Goal: Complete application form: Complete application form

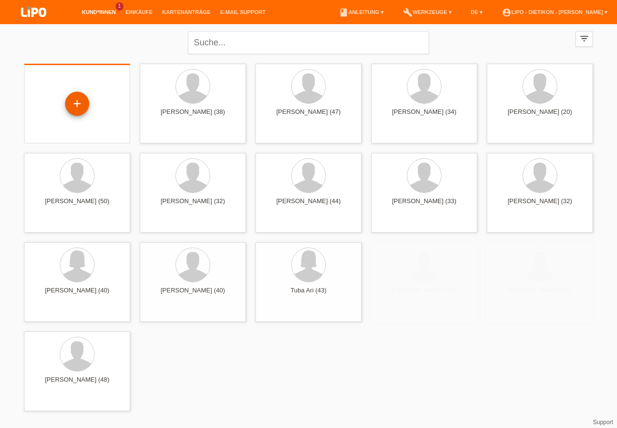
click at [72, 103] on div "+" at bounding box center [77, 103] width 23 height 16
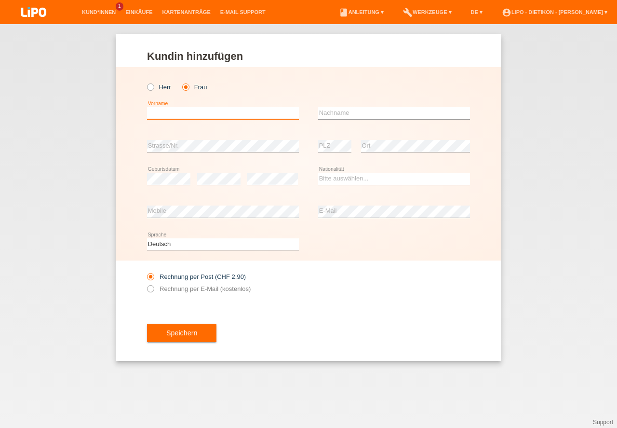
click at [177, 114] on input "text" at bounding box center [223, 113] width 152 height 12
type input "[PERSON_NAME]"
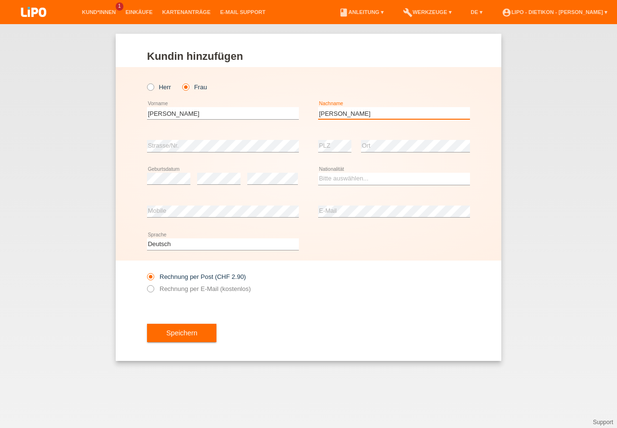
type input "[PERSON_NAME]"
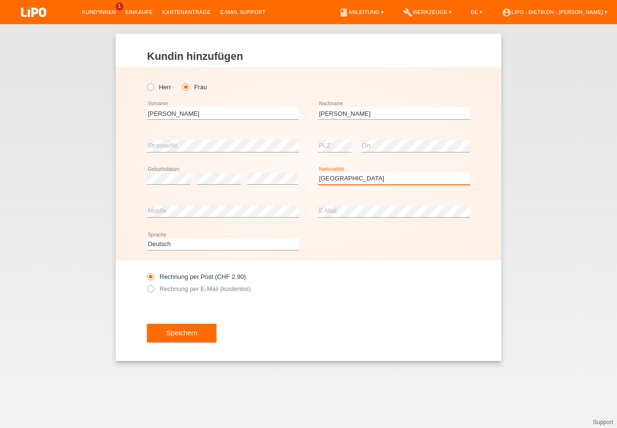
select select "IT"
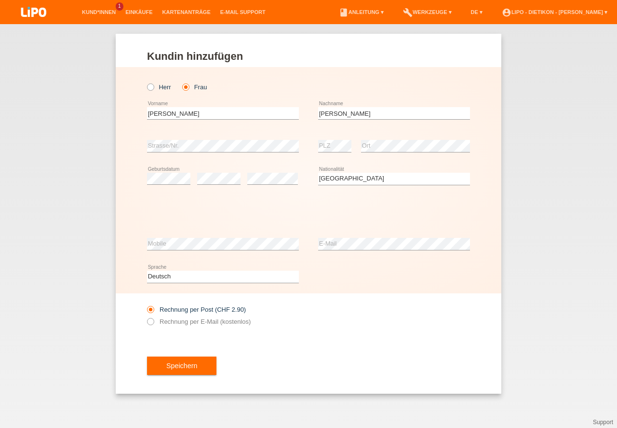
click at [518, 158] on div "Kund*in hinzufügen Kunde hinzufügen Kundin hinzufügen Herr Frau Irena error Vor…" at bounding box center [308, 225] width 617 height 403
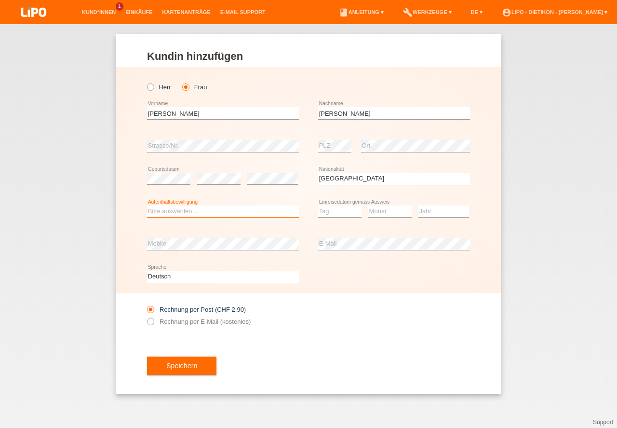
click at [242, 210] on select "Bitte auswählen... C B B - Flüchtlingsstatus Andere" at bounding box center [223, 211] width 152 height 12
click at [0, 0] on option "Bitte auswählen..." at bounding box center [0, 0] width 0 height 0
select select "C"
click at [0, 0] on option "C" at bounding box center [0, 0] width 0 height 0
click at [342, 211] on select "Tag 01 02 03 04 05 06 07 08 09 10 11" at bounding box center [339, 211] width 43 height 12
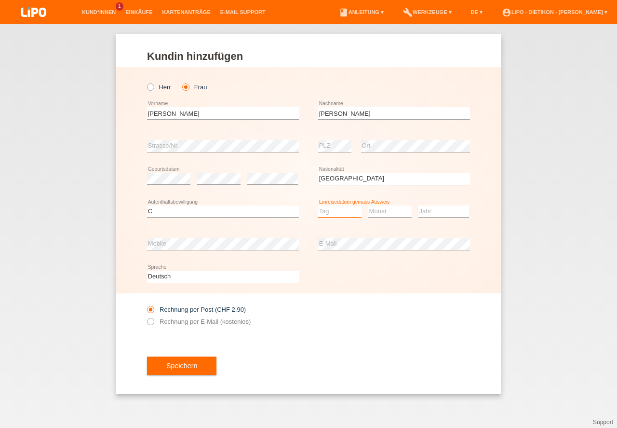
select select "12"
click at [0, 0] on option "12" at bounding box center [0, 0] width 0 height 0
click at [383, 212] on select "Monat 01 02 03 04 05 06 07 08 09 10 11" at bounding box center [389, 211] width 43 height 12
select select "05"
click at [0, 0] on option "05" at bounding box center [0, 0] width 0 height 0
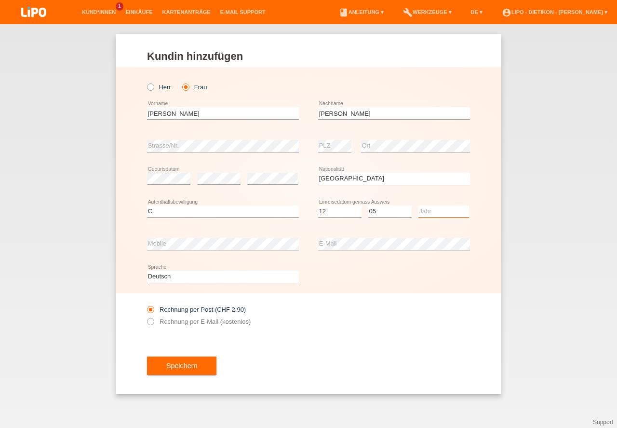
click at [429, 211] on select "Jahr 2025 2024 2023 2022 2021 2020 2019 2018 2017 2016 2015 2014 2013 2012 2011…" at bounding box center [443, 211] width 51 height 12
click at [0, 0] on option "2022" at bounding box center [0, 0] width 0 height 0
click at [454, 212] on select "Jahr 2025 2024 2023 2022 2021 2020 2019 2018 2017 2016 2015 2014 2013 2012 2011…" at bounding box center [443, 211] width 51 height 12
select select "2012"
click at [0, 0] on option "2012" at bounding box center [0, 0] width 0 height 0
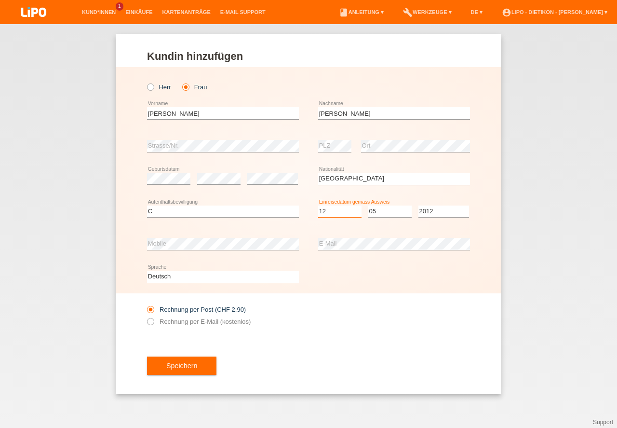
click at [346, 209] on select "Tag 01 02 03 04 05 06 07 08 09 10 11" at bounding box center [339, 211] width 43 height 12
select select "27"
click at [0, 0] on option "27" at bounding box center [0, 0] width 0 height 0
click at [403, 209] on select "Monat 01 02 03 04 05 06 07 08 09 10 11" at bounding box center [389, 211] width 43 height 12
select select "06"
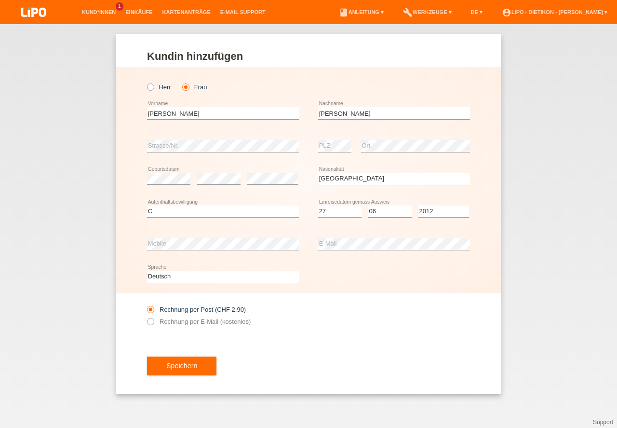
click at [0, 0] on option "06" at bounding box center [0, 0] width 0 height 0
click at [199, 368] on button "Speichern" at bounding box center [181, 365] width 69 height 18
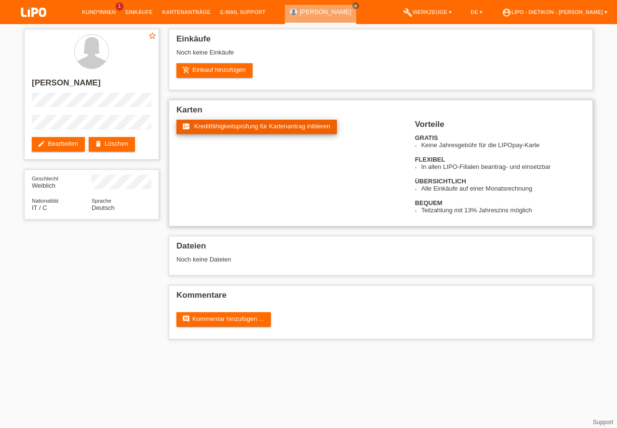
click at [258, 125] on span "Kreditfähigkeitsprüfung für Kartenantrag initiieren" at bounding box center [262, 125] width 136 height 7
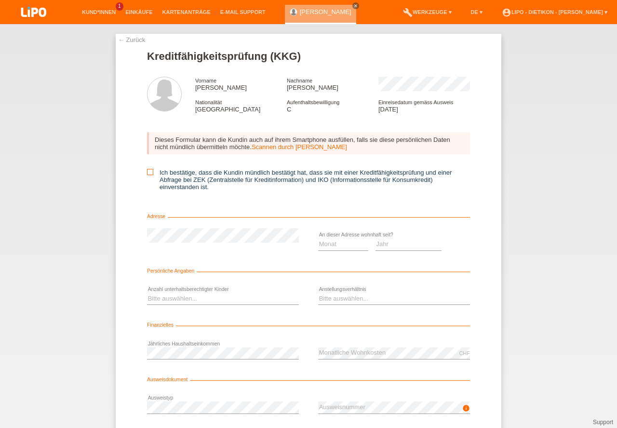
click at [147, 171] on icon at bounding box center [150, 172] width 6 height 6
click at [147, 171] on input "Ich bestätige, dass die Kundin mündlich bestätigt hat, dass sie mit einer Kredi…" at bounding box center [150, 172] width 6 height 6
checkbox input "true"
click at [321, 244] on select "Monat 01 02 03 04 05 06 07 08 09 10" at bounding box center [343, 244] width 50 height 12
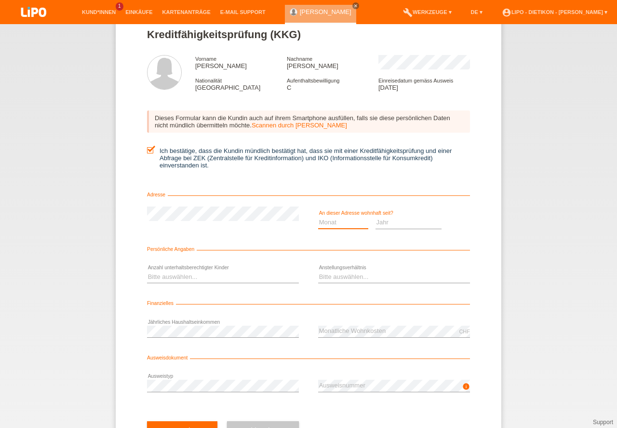
click at [335, 227] on select "Monat 01 02 03 04 05 06 07 08 09 10" at bounding box center [343, 222] width 50 height 12
select select "08"
click at [0, 0] on option "08" at bounding box center [0, 0] width 0 height 0
click at [417, 222] on select "Jahr 2025 2024 2023 2022 2021 2020 2019 2018 2017 2016 2015 2014 2013 2012 2011…" at bounding box center [408, 222] width 67 height 12
select select "2024"
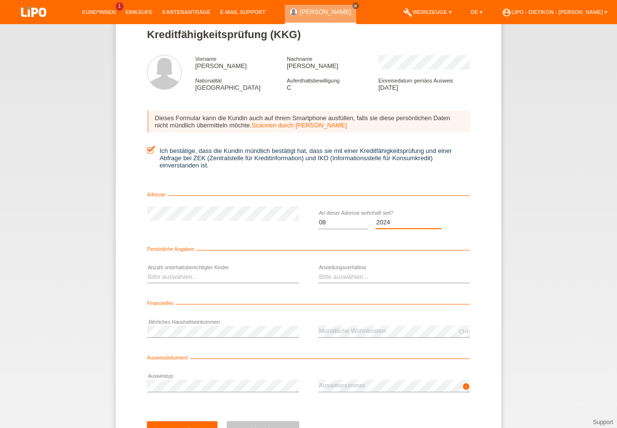
click at [0, 0] on option "2024" at bounding box center [0, 0] width 0 height 0
click at [203, 278] on select "Bitte auswählen... 0 1 2 3 4 5 6 7 8 9" at bounding box center [223, 277] width 152 height 12
select select "2"
click at [0, 0] on option "2" at bounding box center [0, 0] width 0 height 0
click at [344, 275] on select "Bitte auswählen... Unbefristet Befristet Lehrling/Student Pensioniert Nicht arb…" at bounding box center [394, 277] width 152 height 12
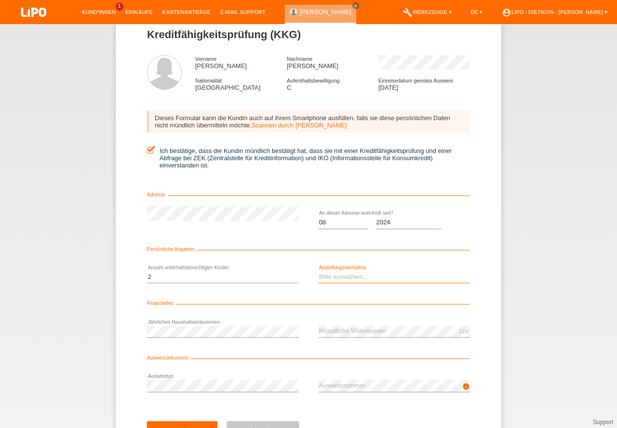
select select "UNLIMITED"
click at [0, 0] on option "Unbefristet" at bounding box center [0, 0] width 0 height 0
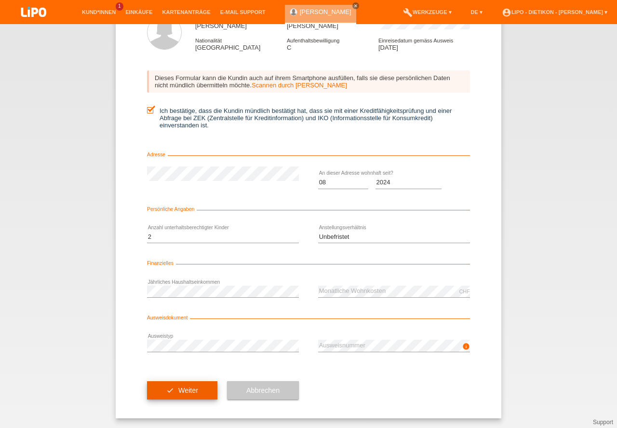
click at [171, 393] on button "check Weiter" at bounding box center [182, 390] width 70 height 18
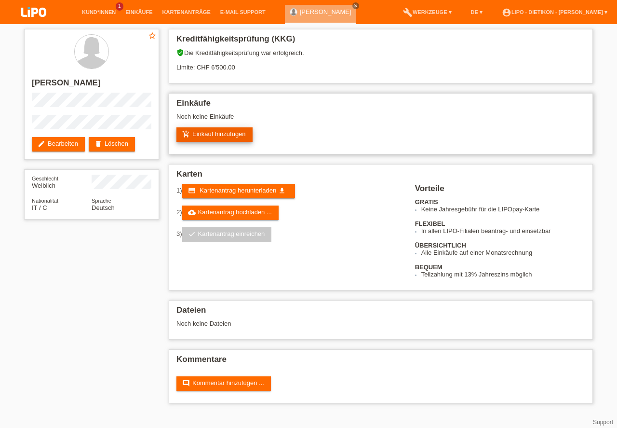
click at [228, 134] on link "add_shopping_cart Einkauf hinzufügen" at bounding box center [214, 134] width 76 height 14
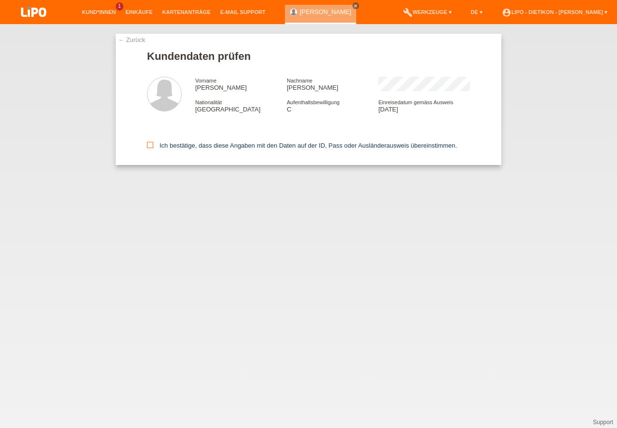
click at [191, 145] on label "Ich bestätige, dass diese Angaben mit den Daten auf der ID, Pass oder Ausländer…" at bounding box center [302, 145] width 310 height 7
click at [153, 145] on input "Ich bestätige, dass diese Angaben mit den Daten auf der ID, Pass oder Ausländer…" at bounding box center [150, 145] width 6 height 6
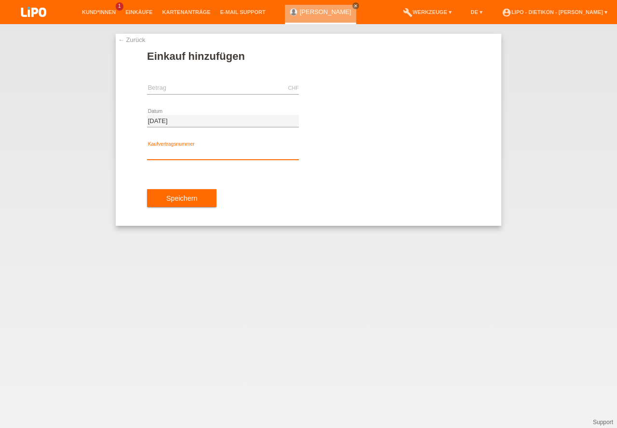
click at [204, 154] on input "text" at bounding box center [223, 153] width 152 height 12
type input "XB1R43"
click at [226, 85] on input "text" at bounding box center [223, 88] width 152 height 12
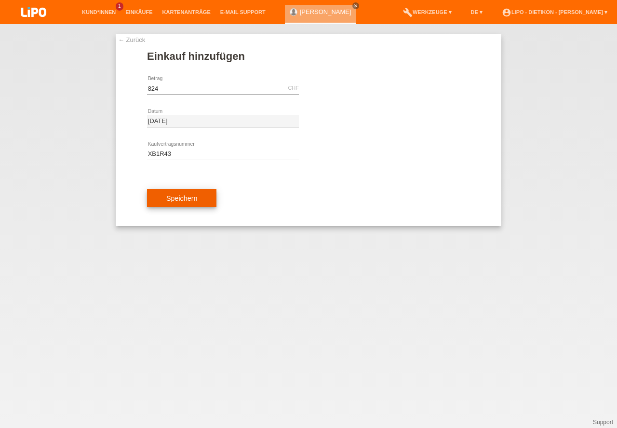
type input "824.00"
click at [190, 201] on button "Speichern" at bounding box center [181, 198] width 69 height 18
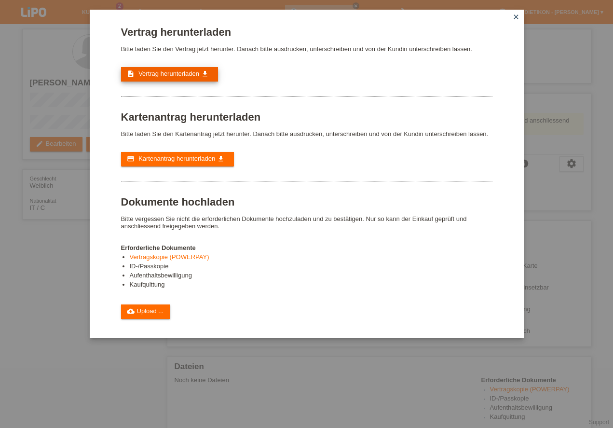
click at [173, 77] on span "Vertrag herunterladen" at bounding box center [168, 73] width 61 height 7
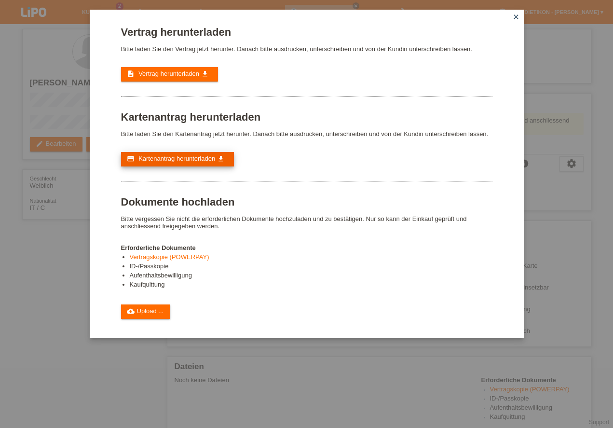
click at [202, 156] on span "Kartenantrag herunterladen" at bounding box center [176, 158] width 77 height 7
click at [150, 310] on link "cloud_upload Upload ..." at bounding box center [146, 311] width 50 height 14
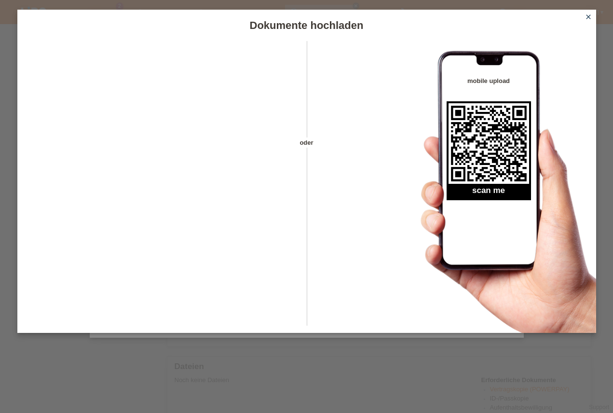
click at [592, 16] on link "close" at bounding box center [588, 17] width 13 height 11
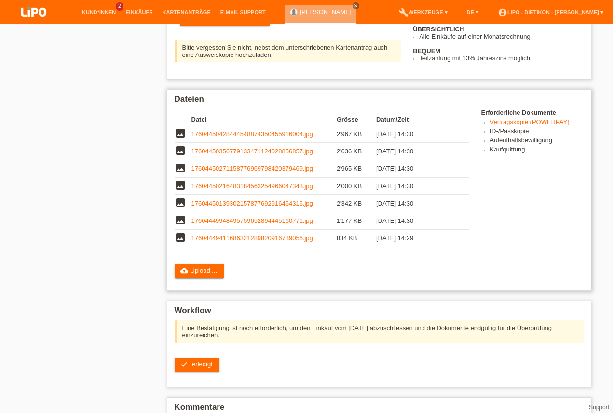
scroll to position [247, 0]
click at [265, 133] on link "17604450428444548874350455916004.jpg" at bounding box center [251, 133] width 121 height 7
click at [248, 239] on link "17604449411686321289820916739056.jpg" at bounding box center [251, 237] width 121 height 7
click at [205, 361] on span "erledigt" at bounding box center [202, 363] width 21 height 7
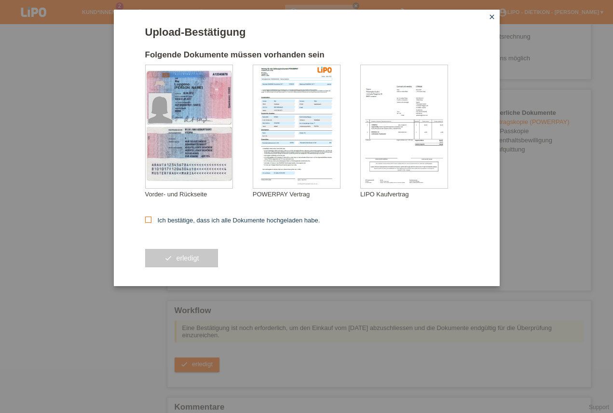
click at [236, 218] on label "Ich bestätige, dass ich alle Dokumente hochgeladen habe." at bounding box center [232, 219] width 175 height 7
click at [151, 218] on input "Ich bestätige, dass ich alle Dokumente hochgeladen habe." at bounding box center [148, 219] width 6 height 6
checkbox input "true"
click at [188, 257] on button "check erledigt" at bounding box center [181, 258] width 73 height 18
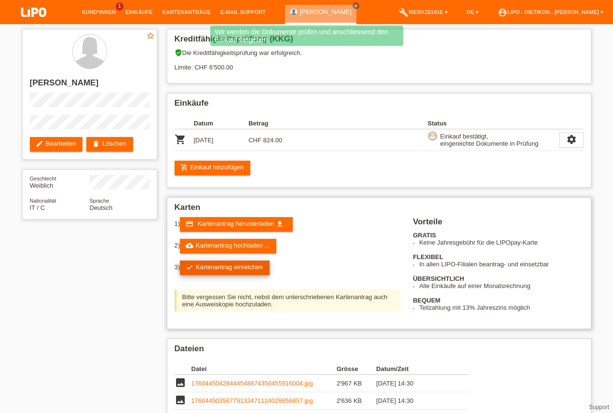
click at [220, 268] on link "check Kartenantrag einreichen" at bounding box center [225, 267] width 90 height 14
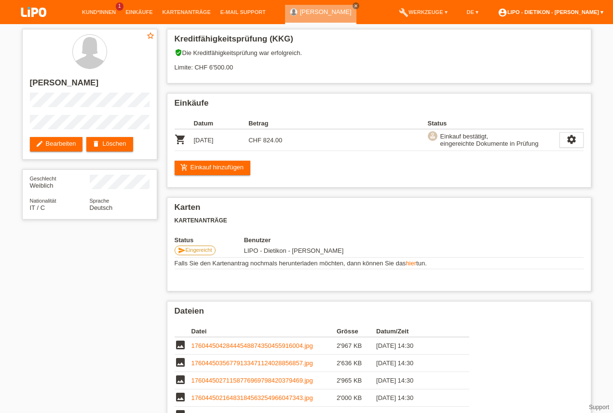
click at [581, 13] on link "account_circle LIPO - Dietikon - [PERSON_NAME] ▾" at bounding box center [550, 12] width 115 height 6
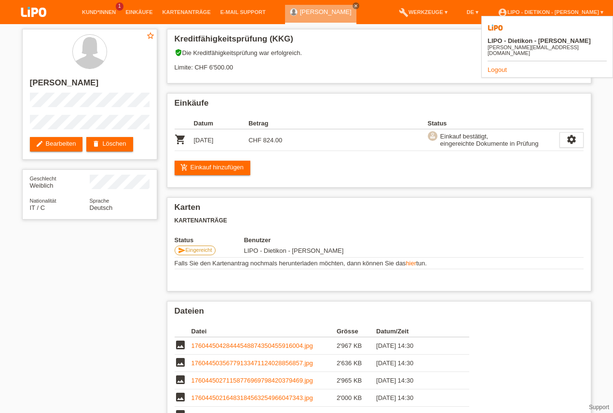
click at [497, 66] on link "Logout" at bounding box center [496, 69] width 19 height 7
